Goal: Check status: Check status

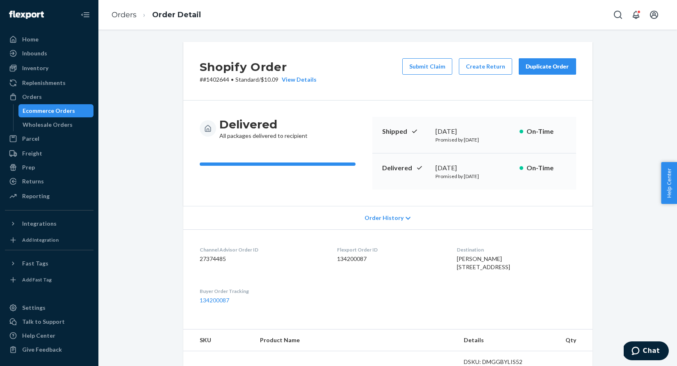
scroll to position [210, 0]
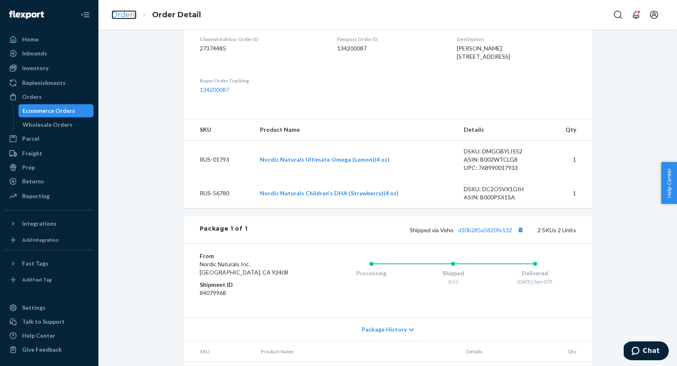
click at [127, 16] on link "Orders" at bounding box center [124, 14] width 25 height 9
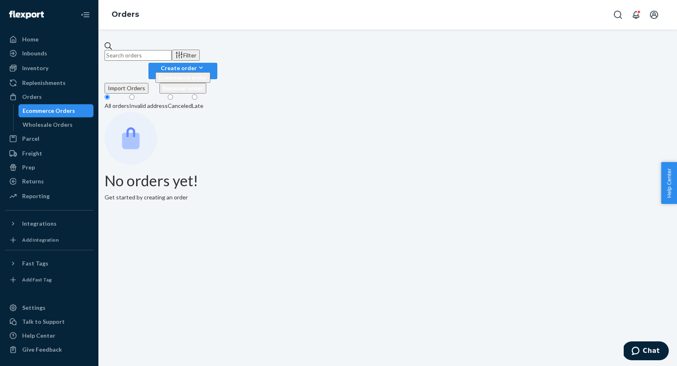
click at [169, 51] on input "text" at bounding box center [138, 55] width 67 height 11
paste input "1405259"
type input "1405259"
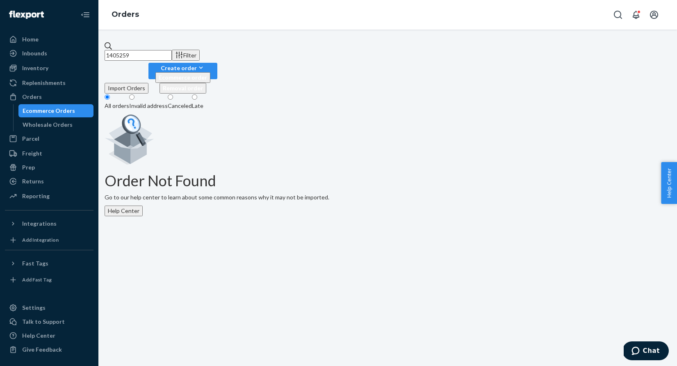
drag, startPoint x: 199, startPoint y: 51, endPoint x: 106, endPoint y: 47, distance: 92.4
click at [106, 47] on div "1405259 Filter Import Orders Create order Ecommerce order Removal order All ord…" at bounding box center [388, 129] width 566 height 174
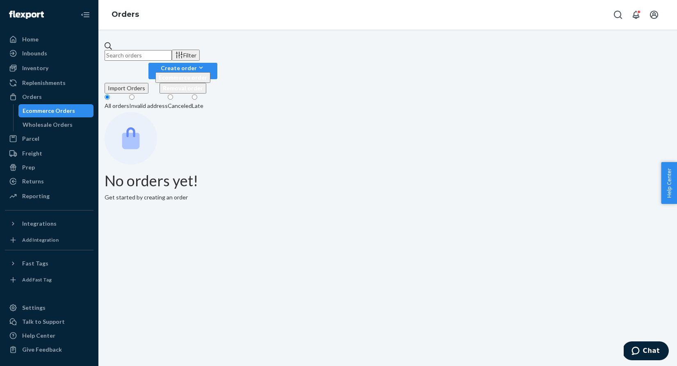
paste input "1405259"
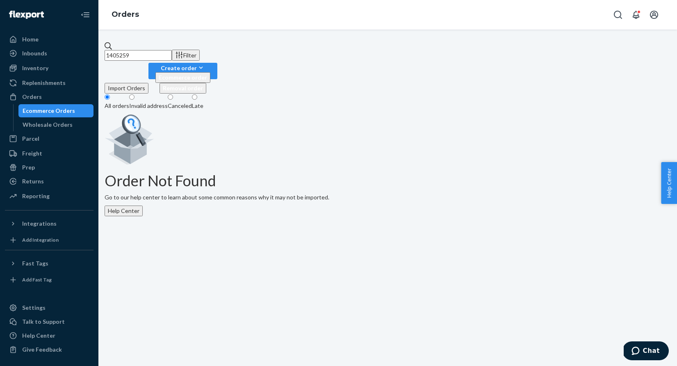
drag, startPoint x: 192, startPoint y: 53, endPoint x: 120, endPoint y: 50, distance: 72.2
click at [119, 50] on div "1405259" at bounding box center [138, 51] width 67 height 19
click at [32, 95] on div "Orders" at bounding box center [32, 97] width 20 height 8
click at [59, 111] on div "Ecommerce Orders" at bounding box center [49, 111] width 53 height 8
click at [172, 50] on input "1405259" at bounding box center [138, 55] width 67 height 11
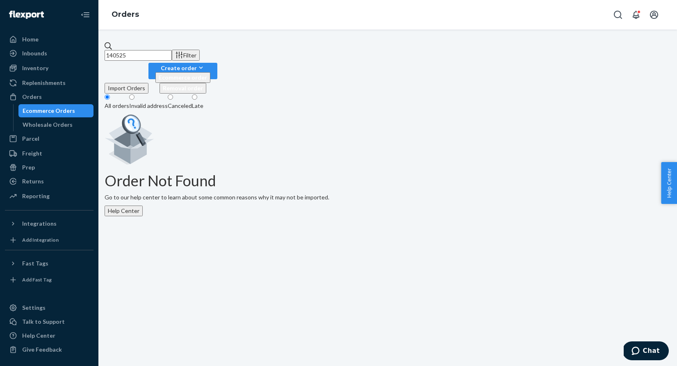
type input "1405259"
drag, startPoint x: 178, startPoint y: 57, endPoint x: 113, endPoint y: 48, distance: 65.9
click at [112, 50] on input "1405259" at bounding box center [138, 55] width 67 height 11
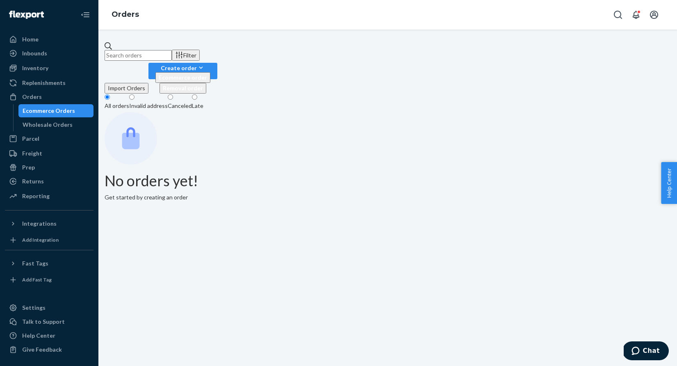
paste input "1405259"
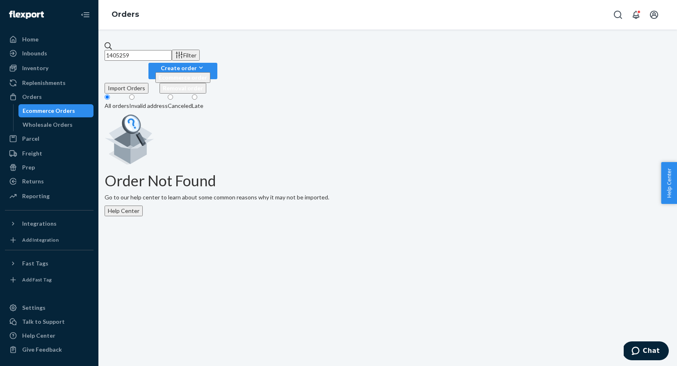
drag, startPoint x: 156, startPoint y: 50, endPoint x: 110, endPoint y: 50, distance: 46.4
click at [110, 50] on div "1405259 Filter Import Orders Create order Ecommerce order Removal order All ord…" at bounding box center [388, 129] width 566 height 174
paste input "8585"
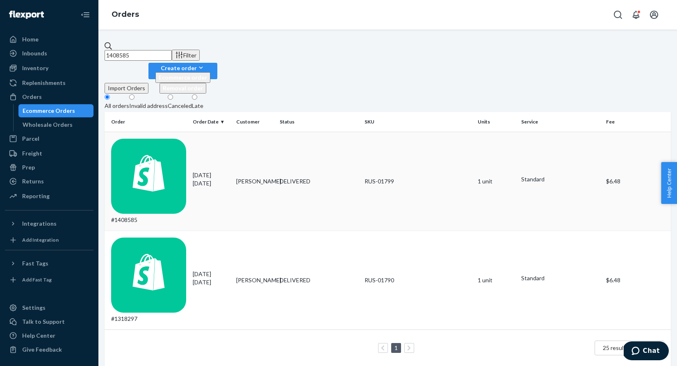
type input "1408585"
click at [264, 132] on td "[PERSON_NAME]" at bounding box center [254, 181] width 43 height 99
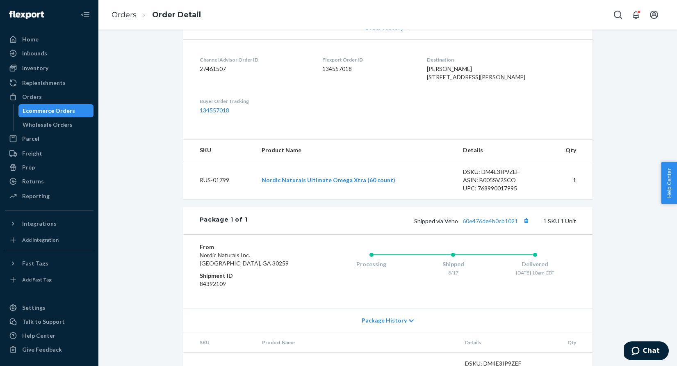
scroll to position [248, 0]
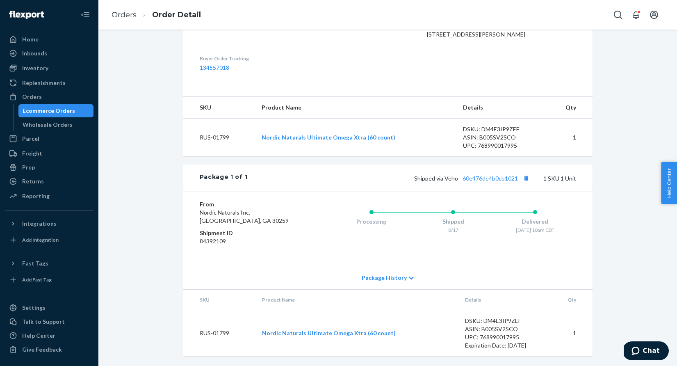
click at [485, 175] on div "Shipped via Veho 60e476de4b0cb1021 1 SKU 1 Unit" at bounding box center [411, 178] width 329 height 11
click at [484, 180] on link "60e476de4b0cb1021" at bounding box center [490, 178] width 55 height 7
click at [134, 14] on link "Orders" at bounding box center [124, 14] width 25 height 9
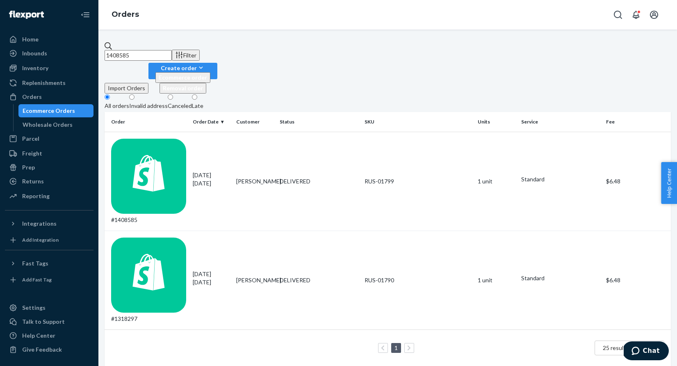
drag, startPoint x: 173, startPoint y: 47, endPoint x: 119, endPoint y: 46, distance: 54.2
click at [119, 46] on div "1408585" at bounding box center [138, 51] width 67 height 19
paste input "#1394960"
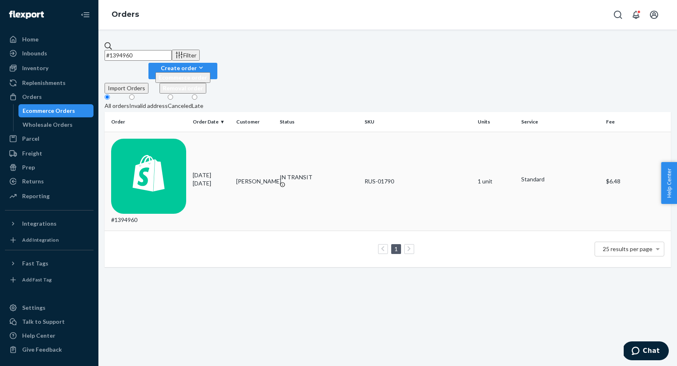
type input "#1394960"
click at [303, 173] on div "IN TRANSIT" at bounding box center [319, 177] width 78 height 8
